Goal: Transaction & Acquisition: Purchase product/service

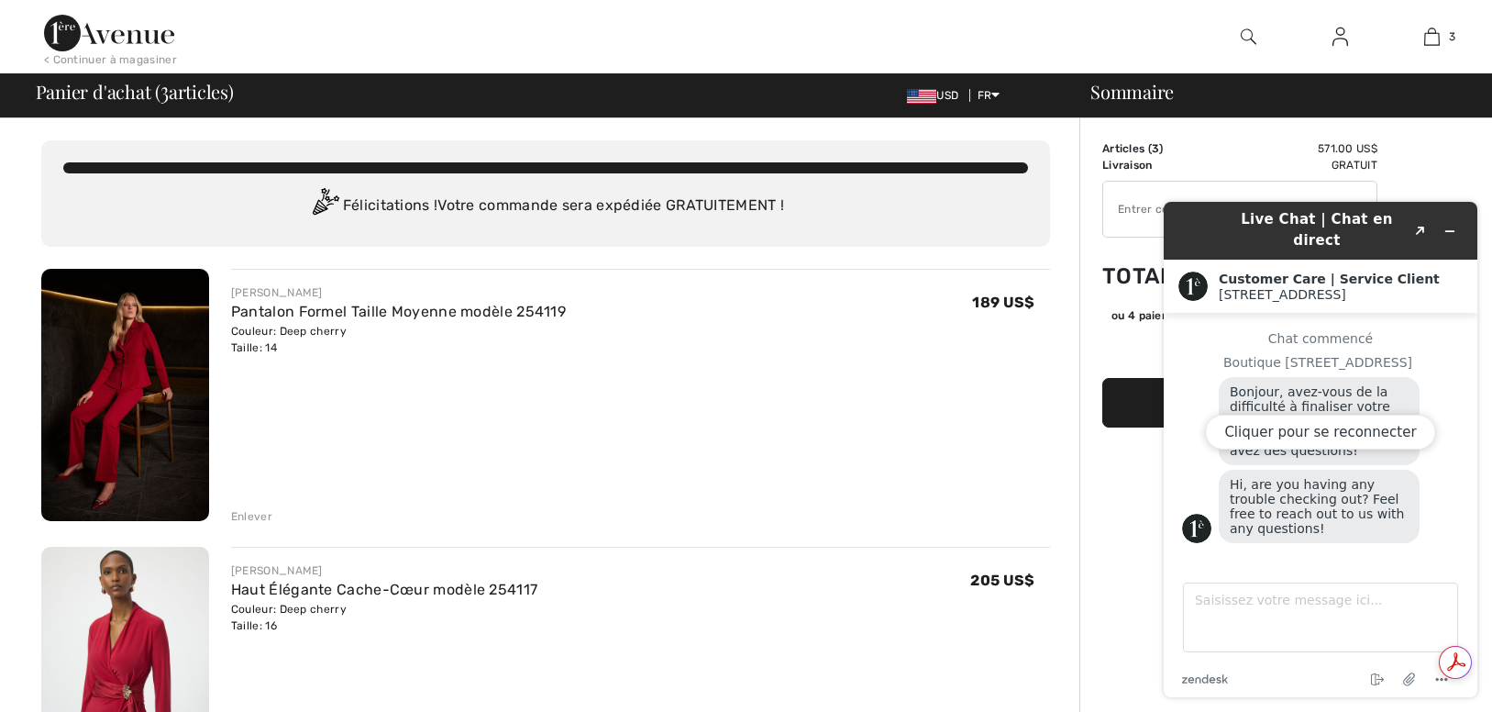
click at [637, 439] on div "[PERSON_NAME] Formel Taille Moyenne modèle 254119 Couleur: Deep cherry Taille: …" at bounding box center [640, 397] width 819 height 256
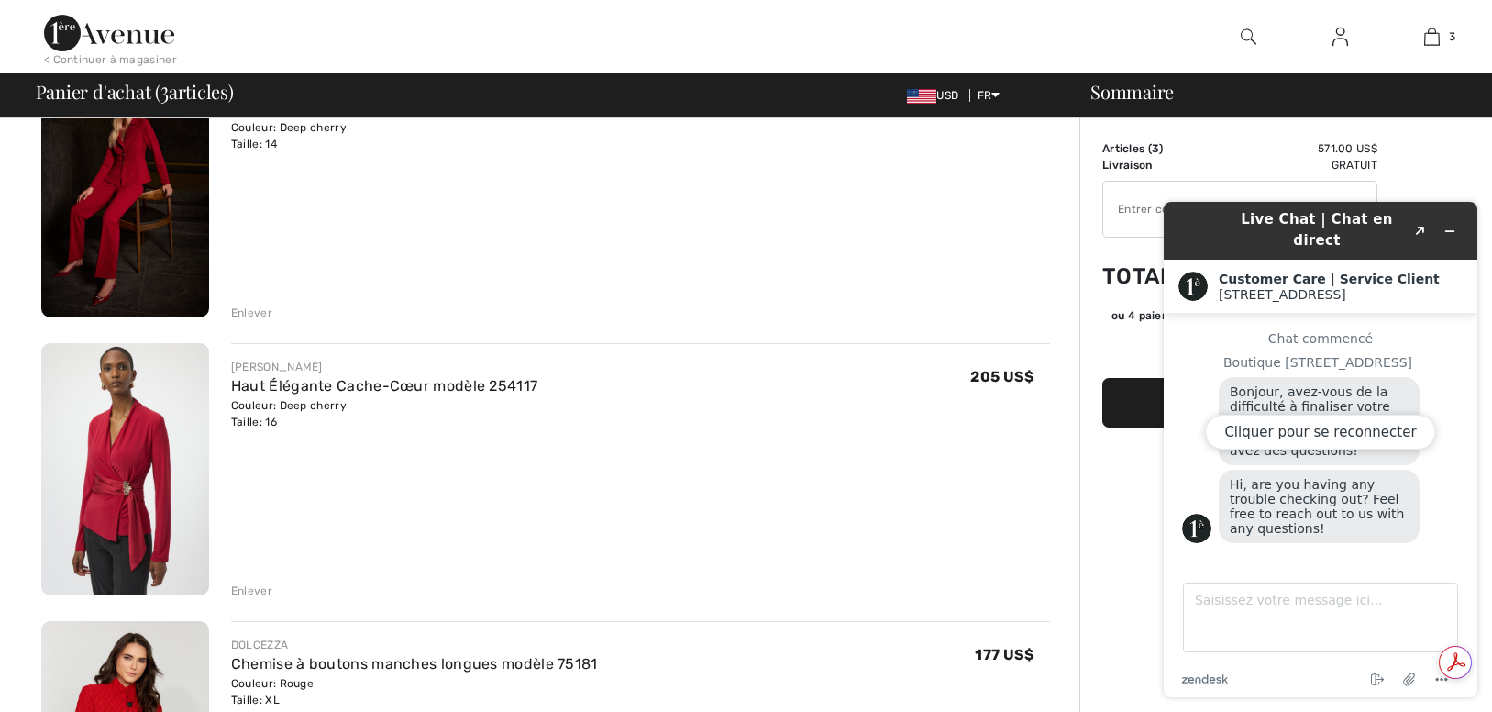
scroll to position [275, 0]
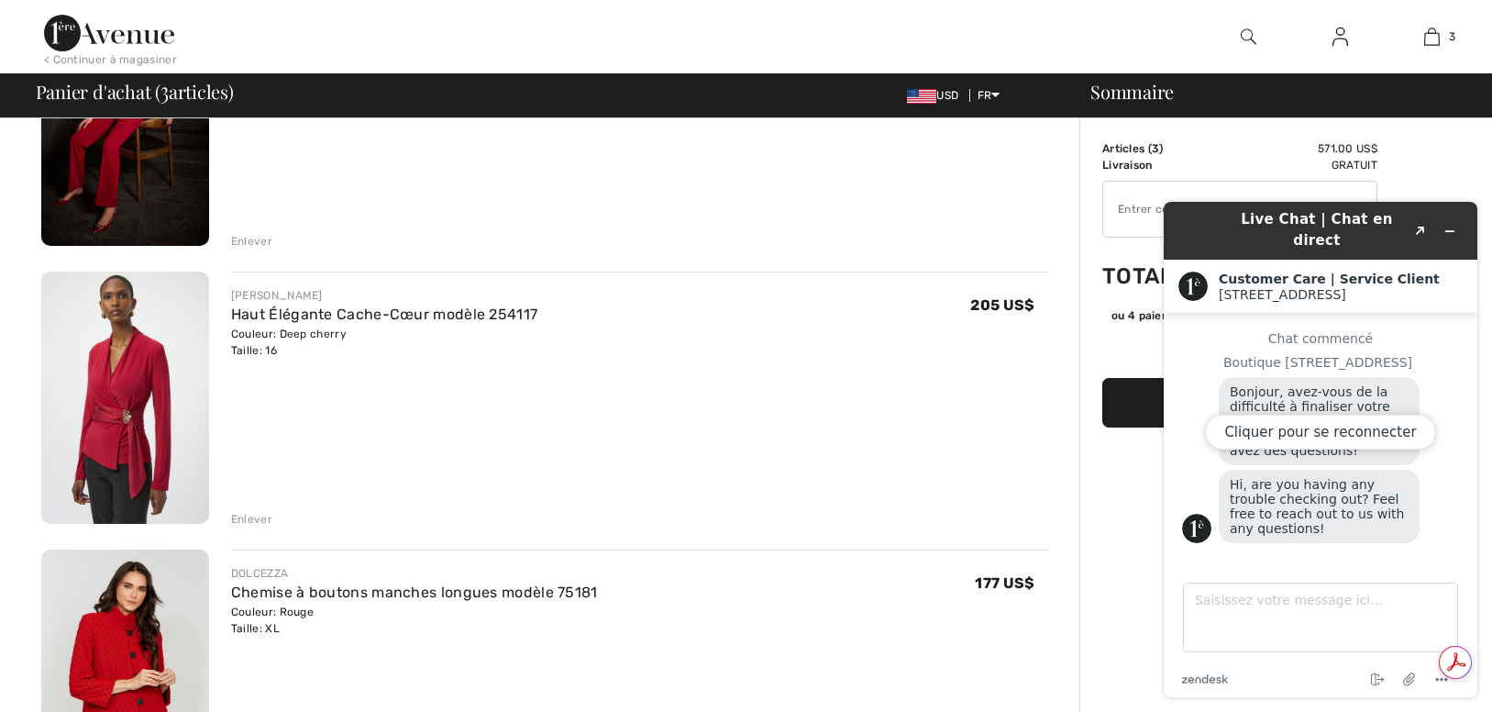
click at [240, 515] on div "Enlever" at bounding box center [251, 519] width 41 height 17
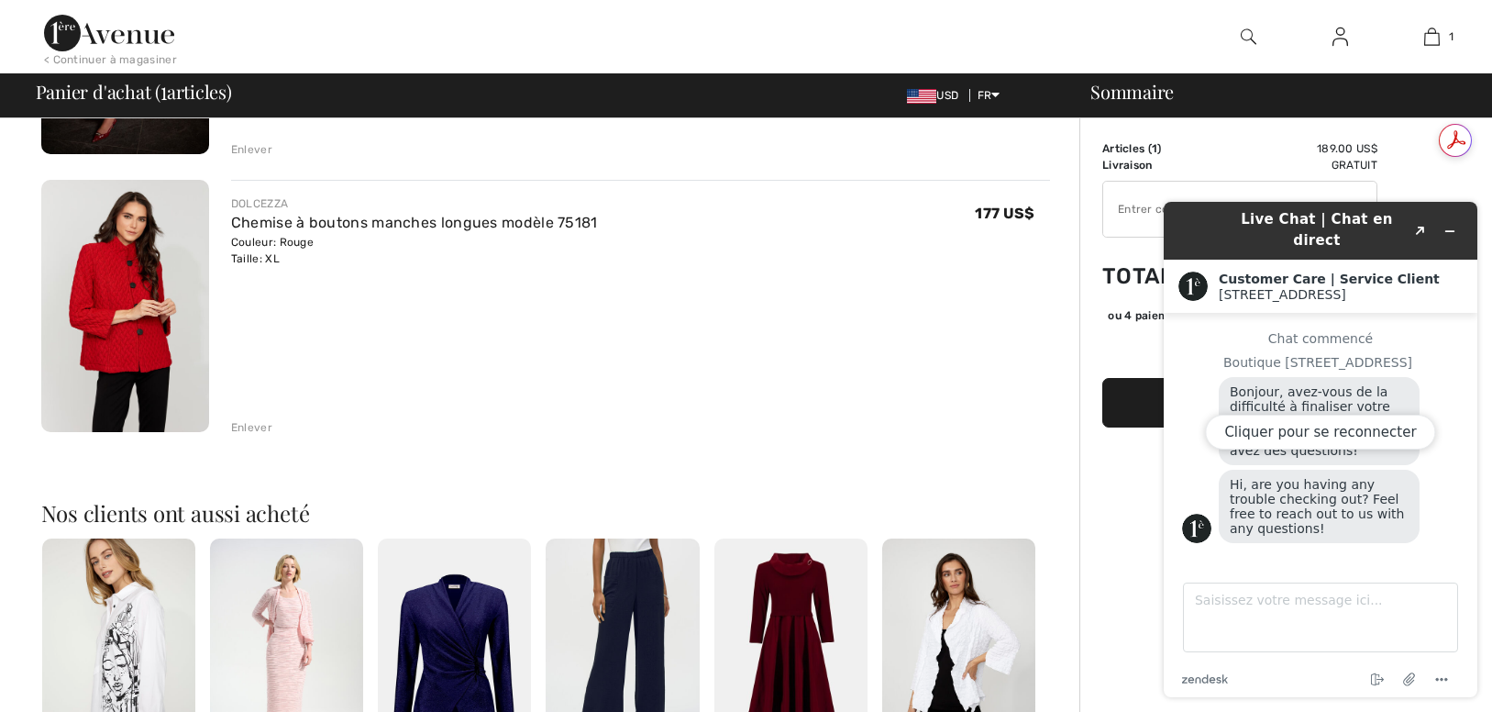
scroll to position [0, 0]
click at [1445, 221] on div "Cliquer pour se reconnecter" at bounding box center [1321, 449] width 314 height 495
click at [1451, 223] on div "Cliquer pour se reconnecter" at bounding box center [1321, 449] width 314 height 495
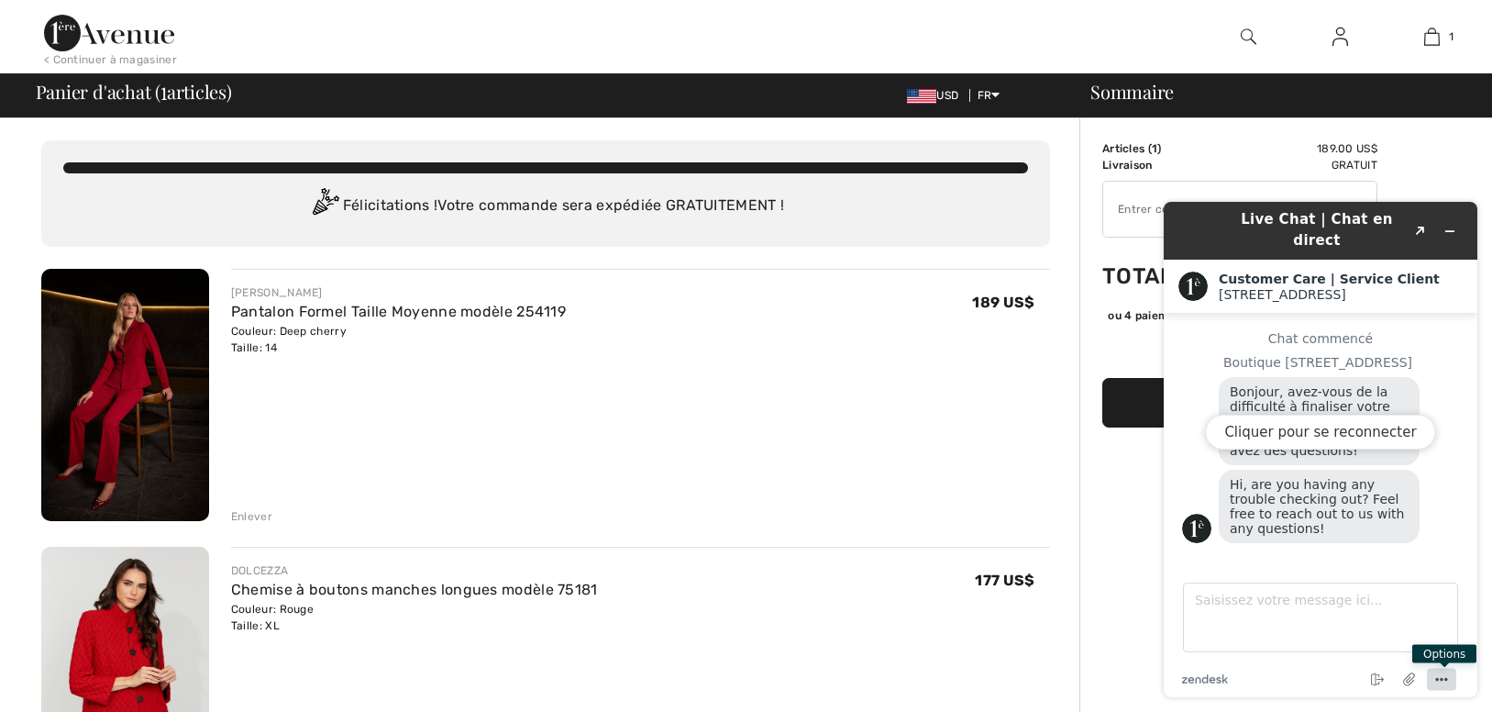
click at [1440, 680] on icon "Menu" at bounding box center [1442, 680] width 22 height 22
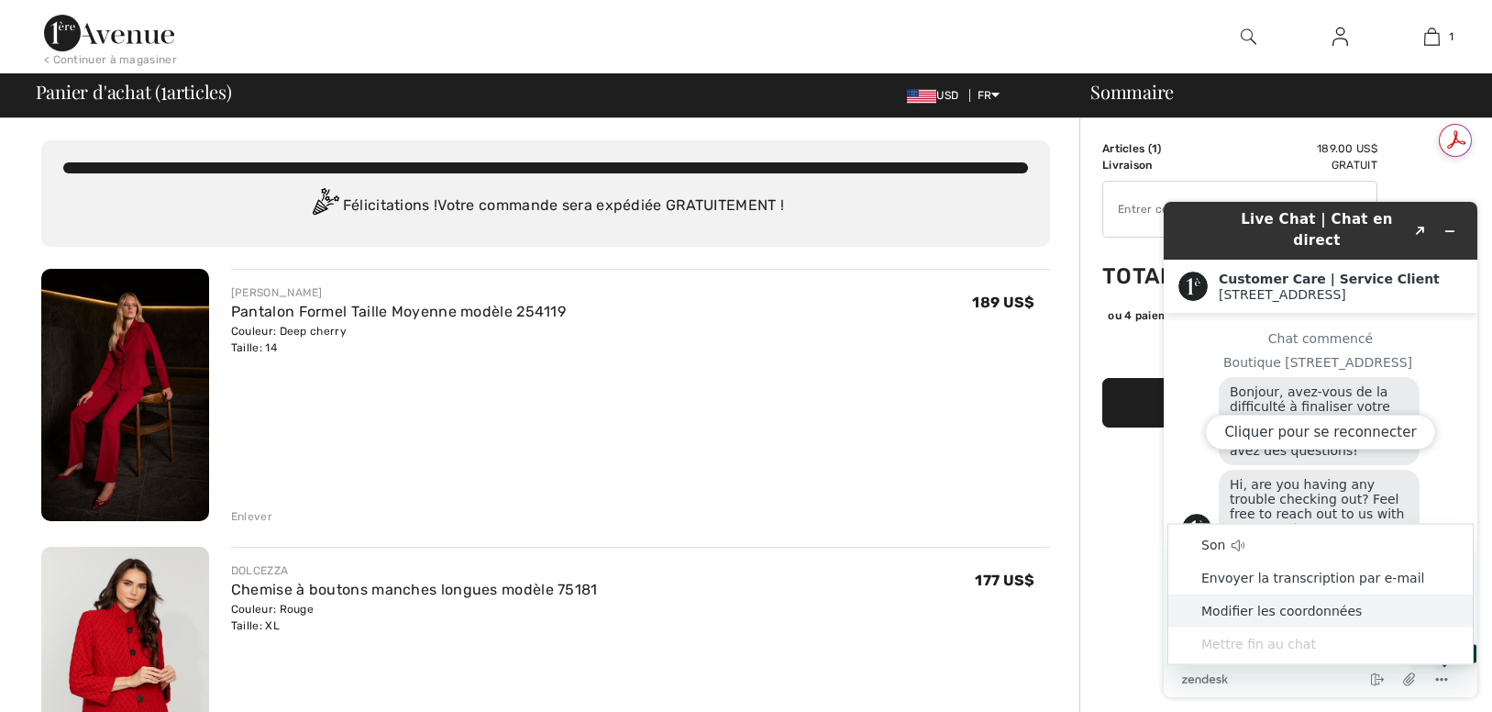
click at [1312, 614] on li "Modifier les coordonnées" at bounding box center [1320, 610] width 304 height 33
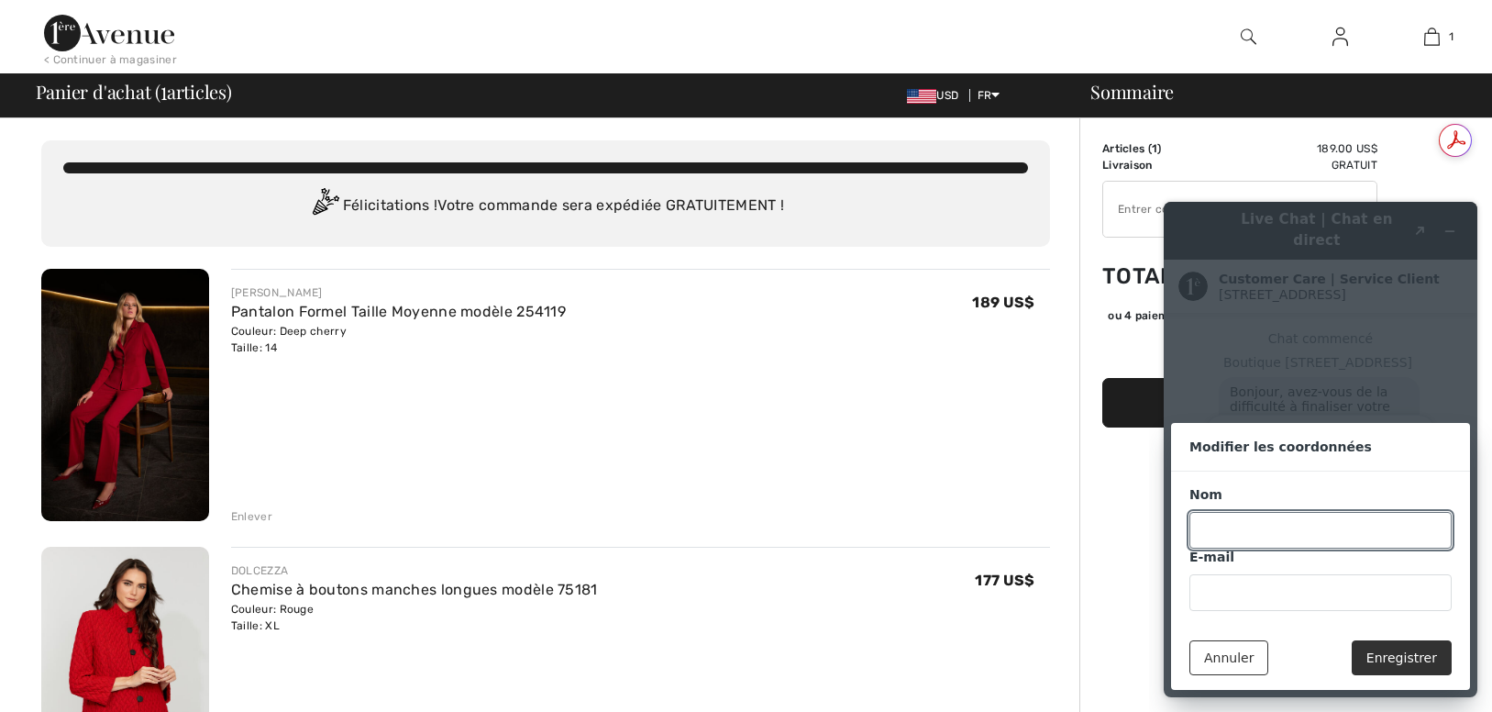
drag, startPoint x: 817, startPoint y: 425, endPoint x: 831, endPoint y: 429, distance: 14.5
click at [823, 428] on div "[PERSON_NAME] Formel Taille Moyenne modèle 254119 Couleur: Deep cherry Taille: …" at bounding box center [640, 397] width 819 height 256
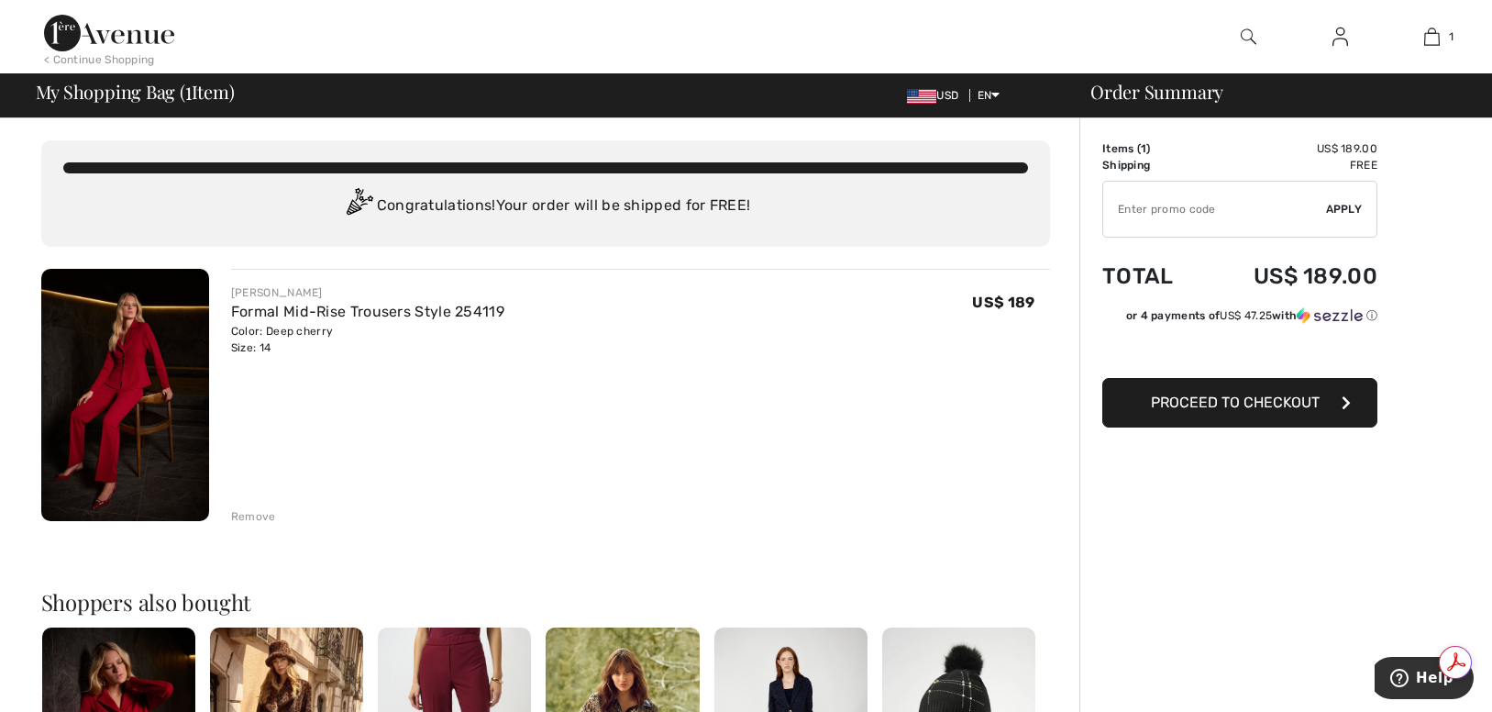
click at [1189, 404] on span "Proceed to Checkout" at bounding box center [1235, 401] width 169 height 17
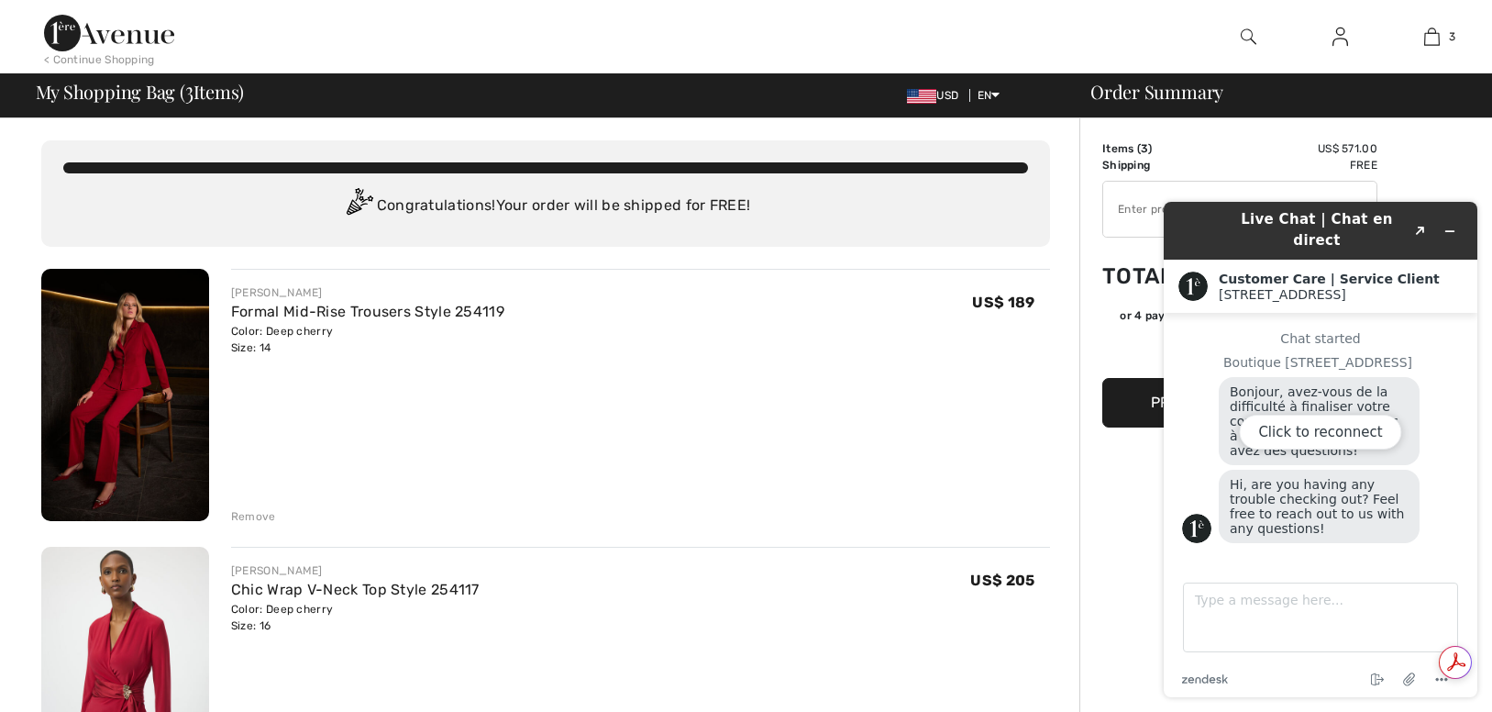
click at [1429, 230] on div "Click to reconnect" at bounding box center [1321, 449] width 314 height 495
click at [1447, 224] on div "Click to reconnect" at bounding box center [1321, 449] width 314 height 495
click at [1308, 617] on textarea "Type a message here..." at bounding box center [1320, 617] width 275 height 70
drag, startPoint x: 229, startPoint y: 308, endPoint x: 581, endPoint y: 309, distance: 352.2
click at [581, 309] on div "JOSEPH RIBKOFF Formal Mid-Rise Trousers Style 254119 Color: Deep cherry Size: 1…" at bounding box center [629, 397] width 841 height 256
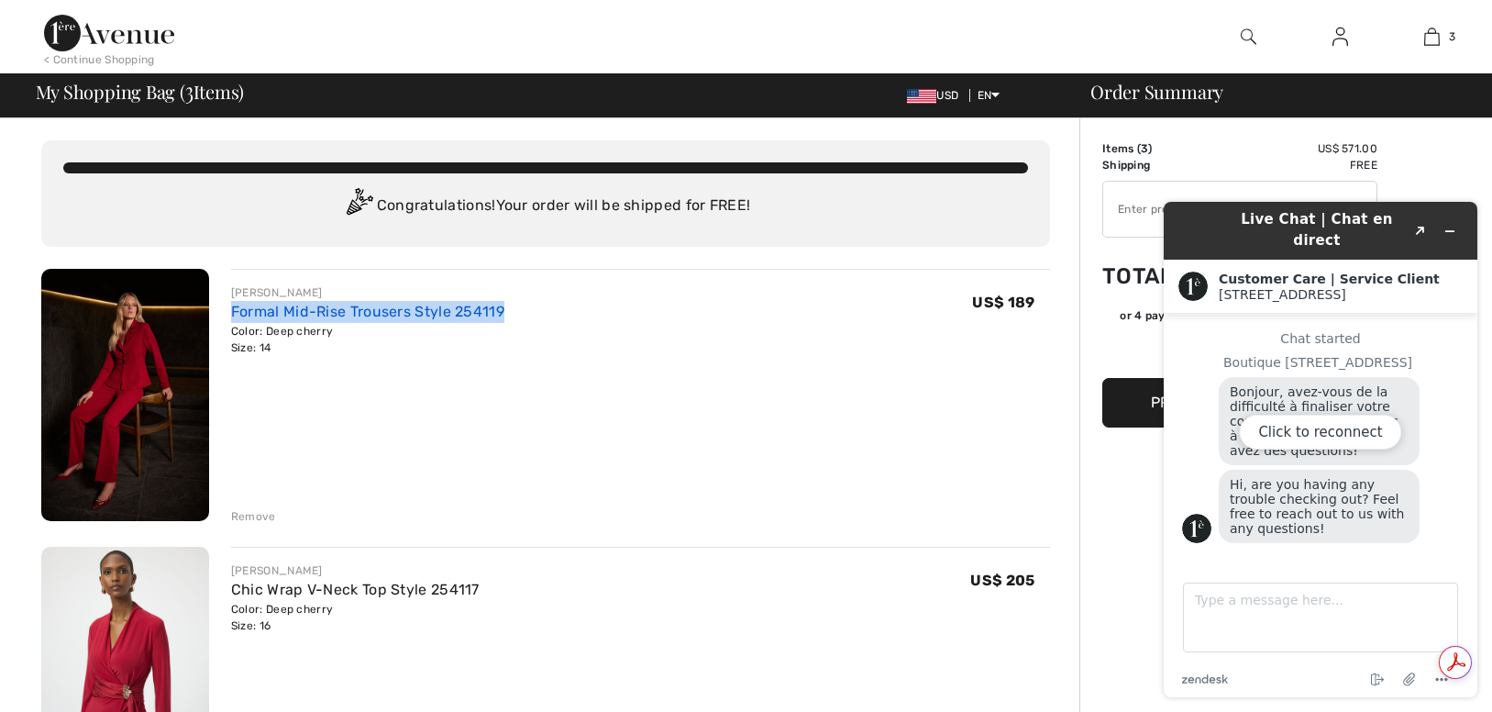
copy link "Formal Mid-Rise Trousers Style 254119"
